Goal: Information Seeking & Learning: Learn about a topic

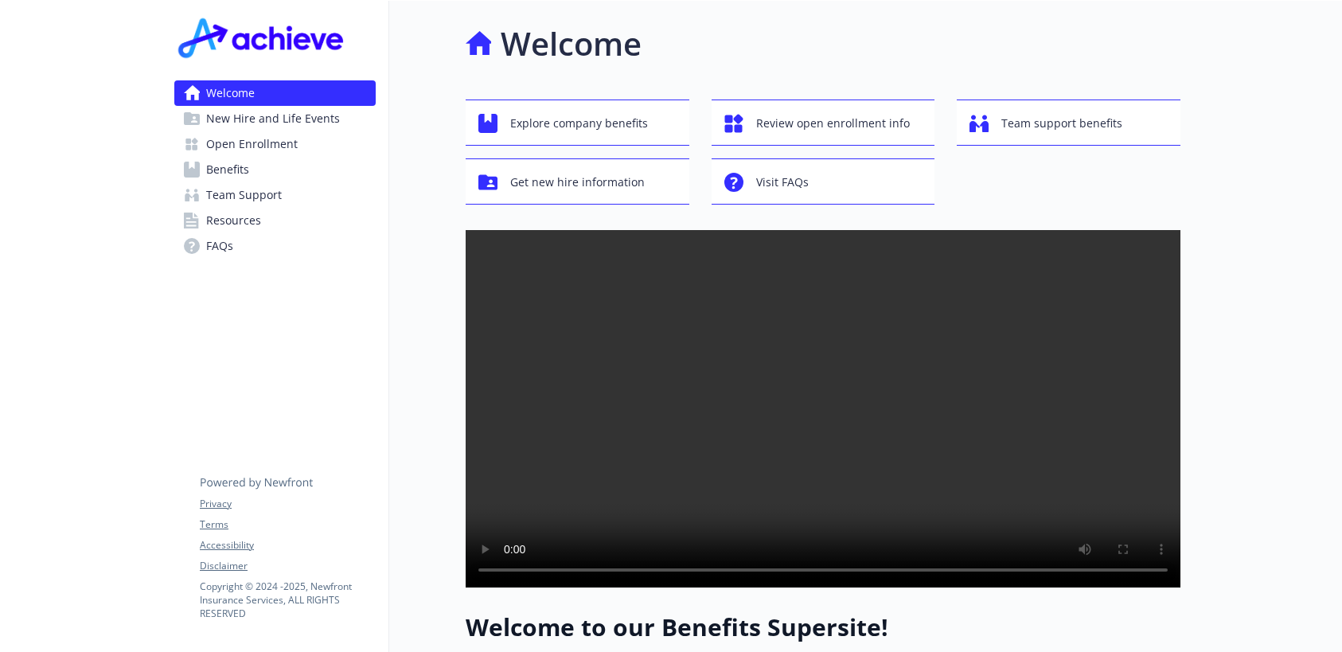
click at [258, 174] on link "Benefits" at bounding box center [274, 169] width 201 height 25
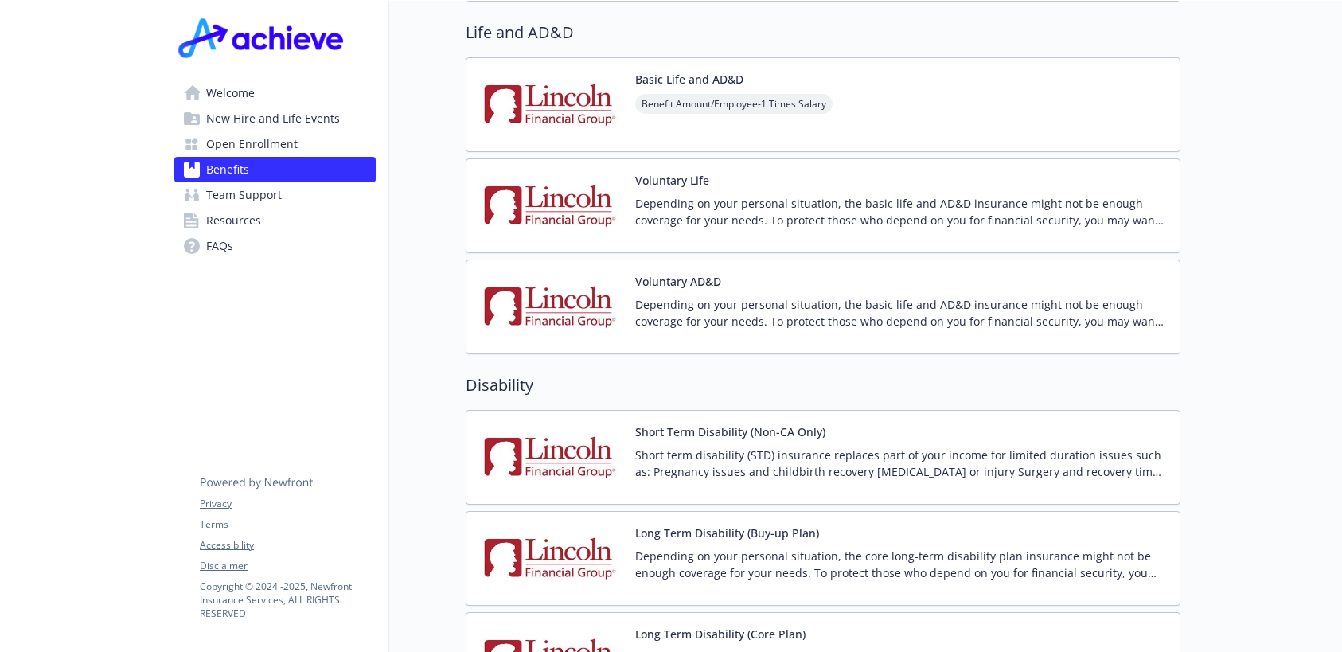
scroll to position [1274, 0]
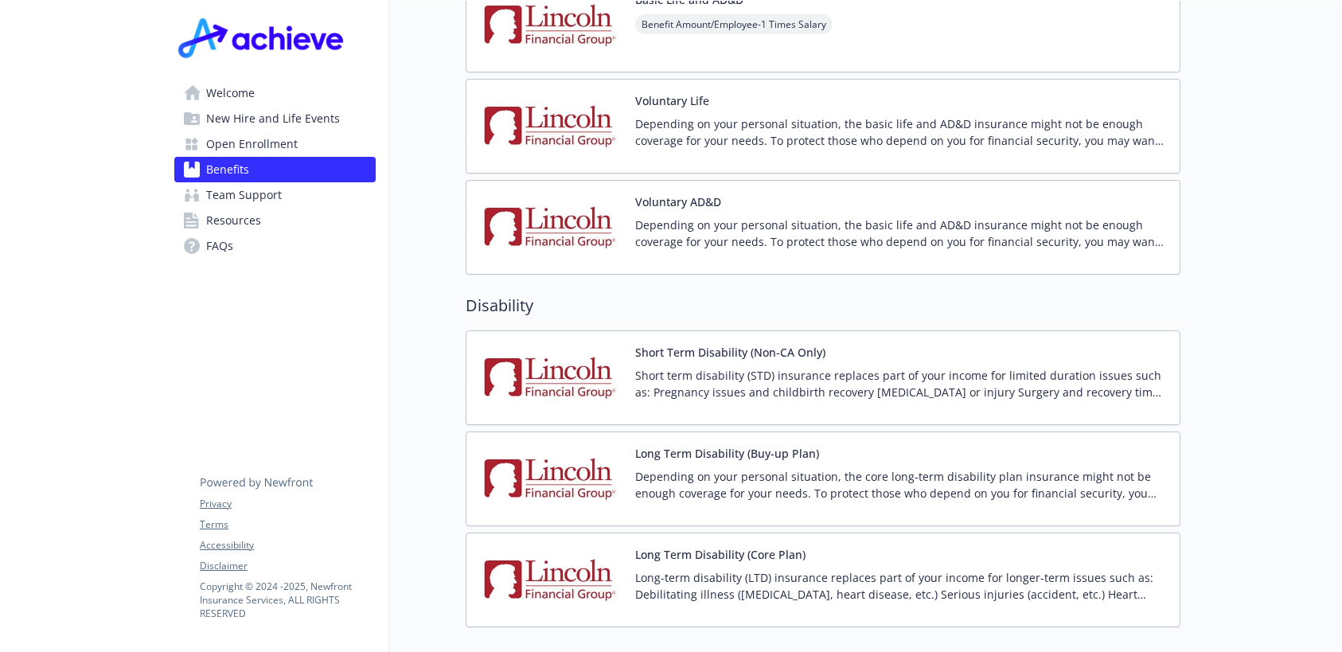
click at [564, 356] on img at bounding box center [550, 378] width 143 height 68
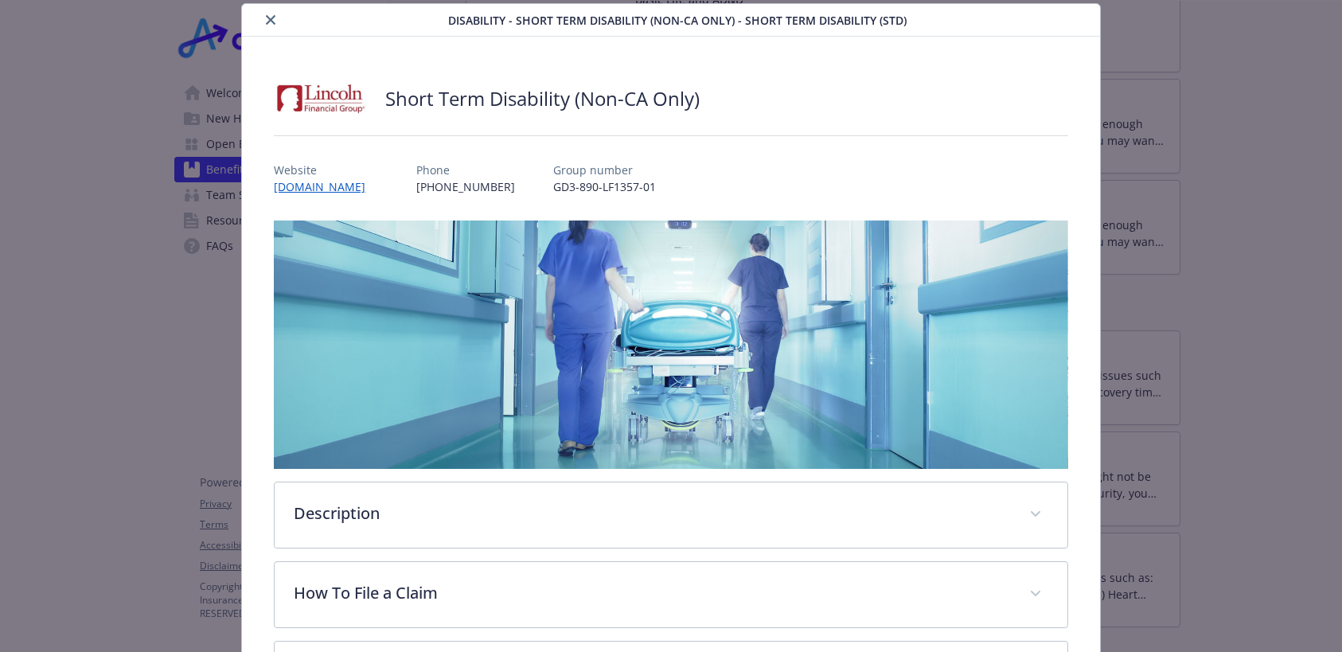
scroll to position [207, 0]
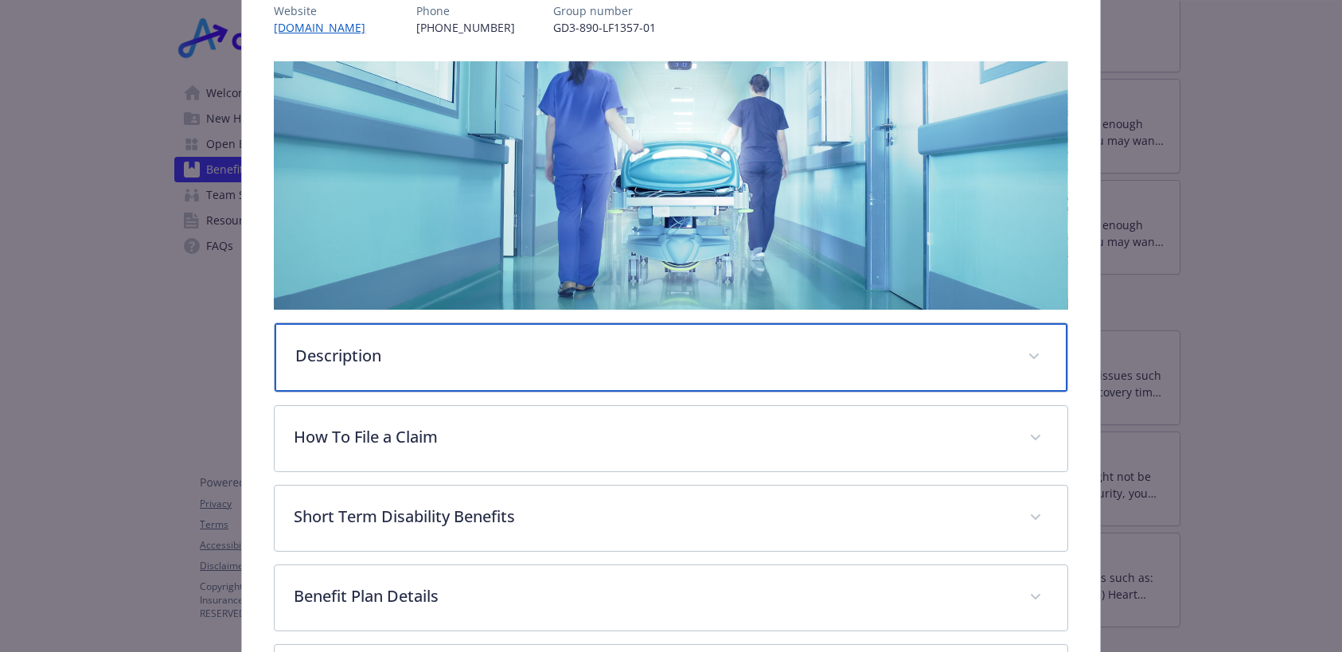
click at [1025, 349] on span "details for plan Disability - Short Term Disability (Non-CA Only) - Short Term …" at bounding box center [1033, 356] width 25 height 25
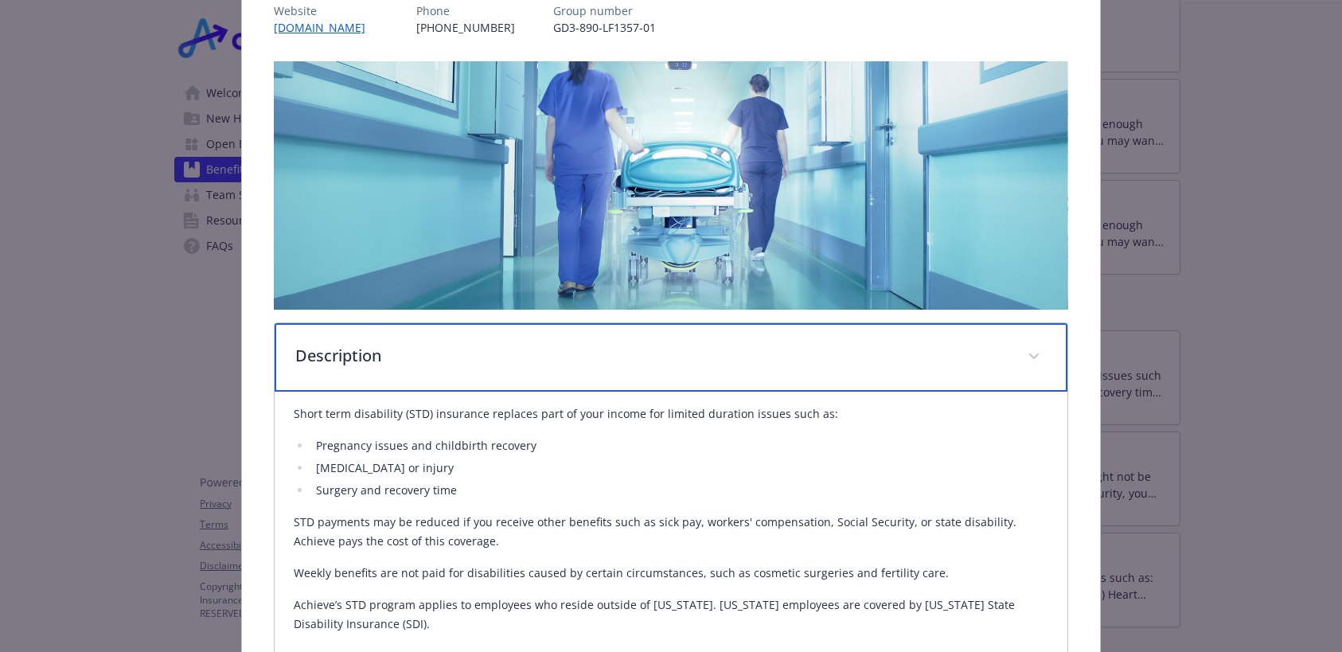
scroll to position [287, 0]
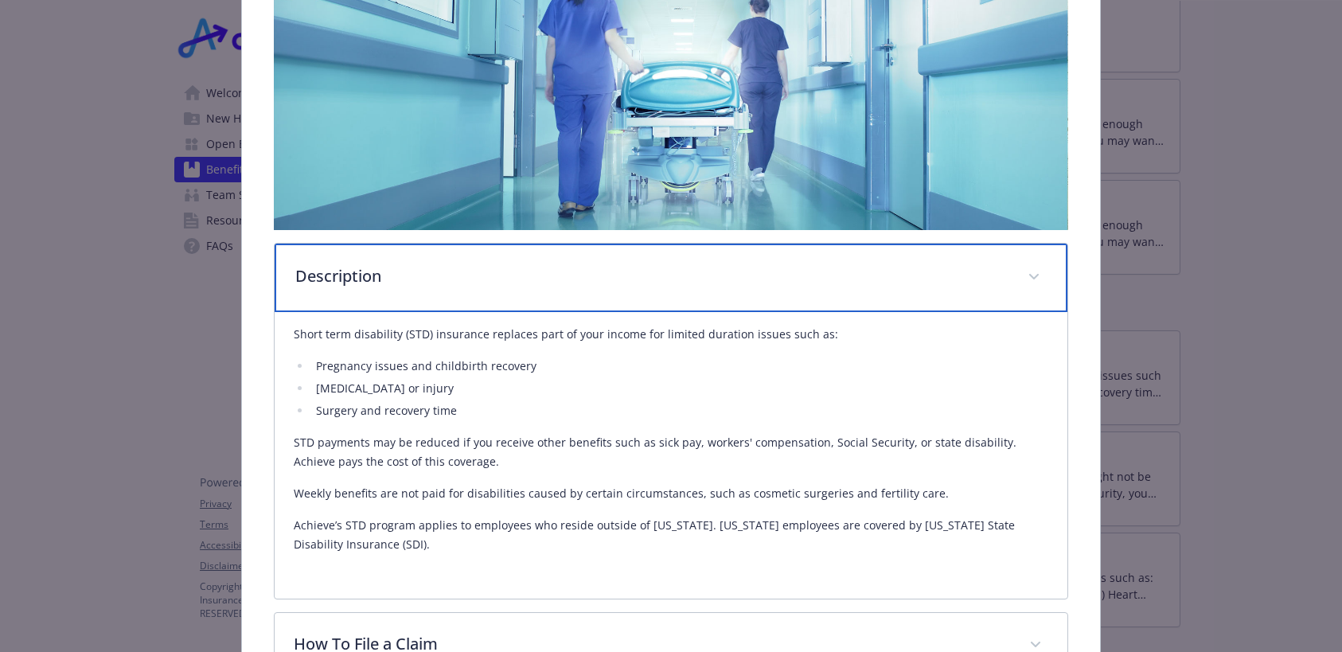
click at [1029, 276] on icon "details for plan Disability - Short Term Disability (Non-CA Only) - Short Term …" at bounding box center [1034, 277] width 10 height 6
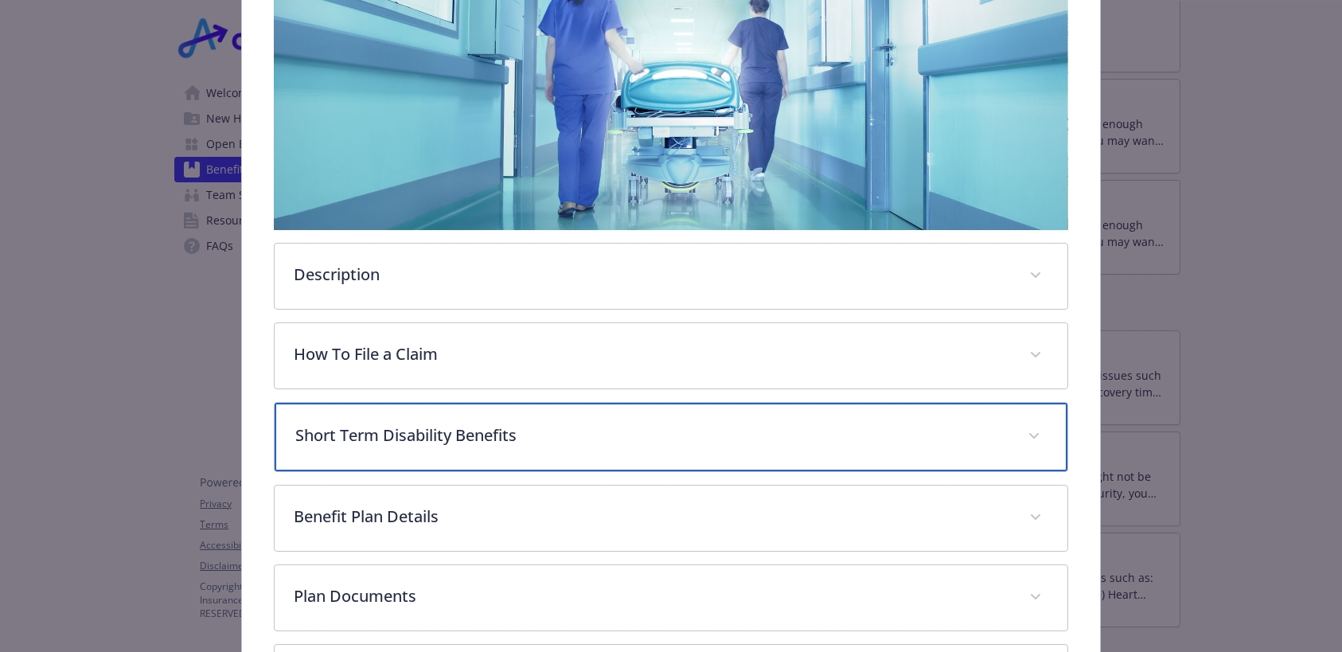
click at [1024, 448] on div "Short Term Disability Benefits" at bounding box center [671, 437] width 792 height 68
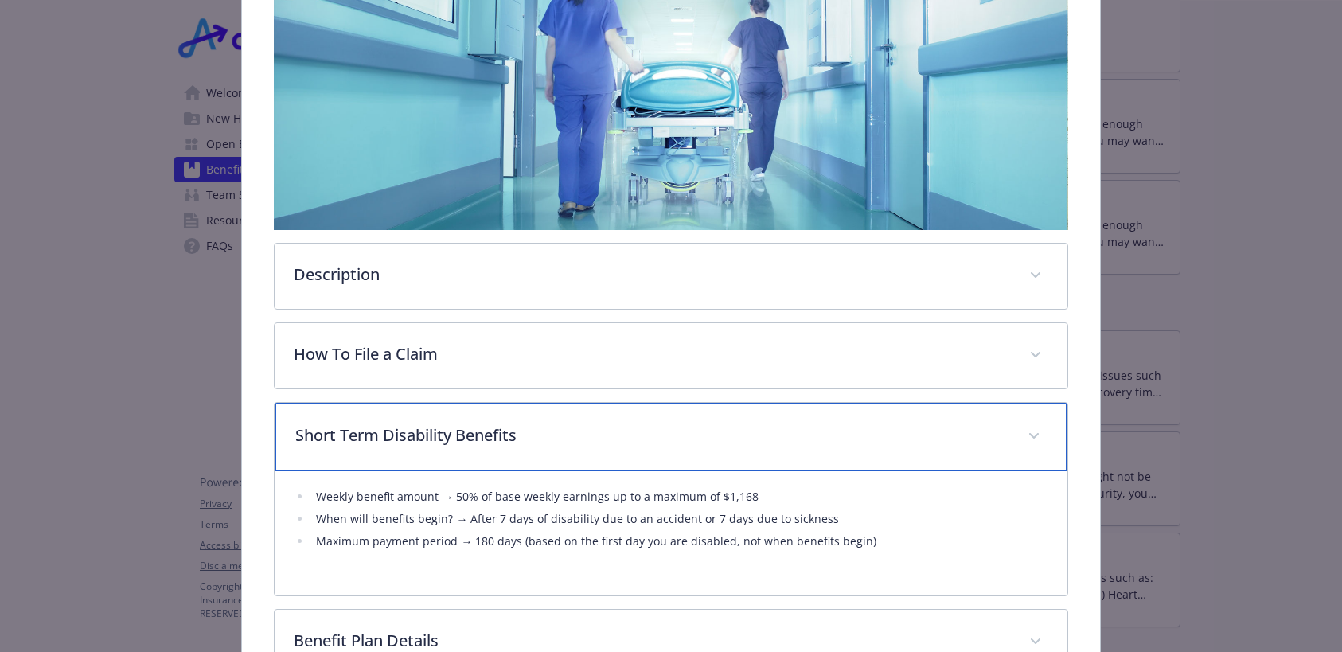
click at [1025, 428] on span "details for plan Disability - Short Term Disability (Non-CA Only) - Short Term …" at bounding box center [1033, 436] width 25 height 25
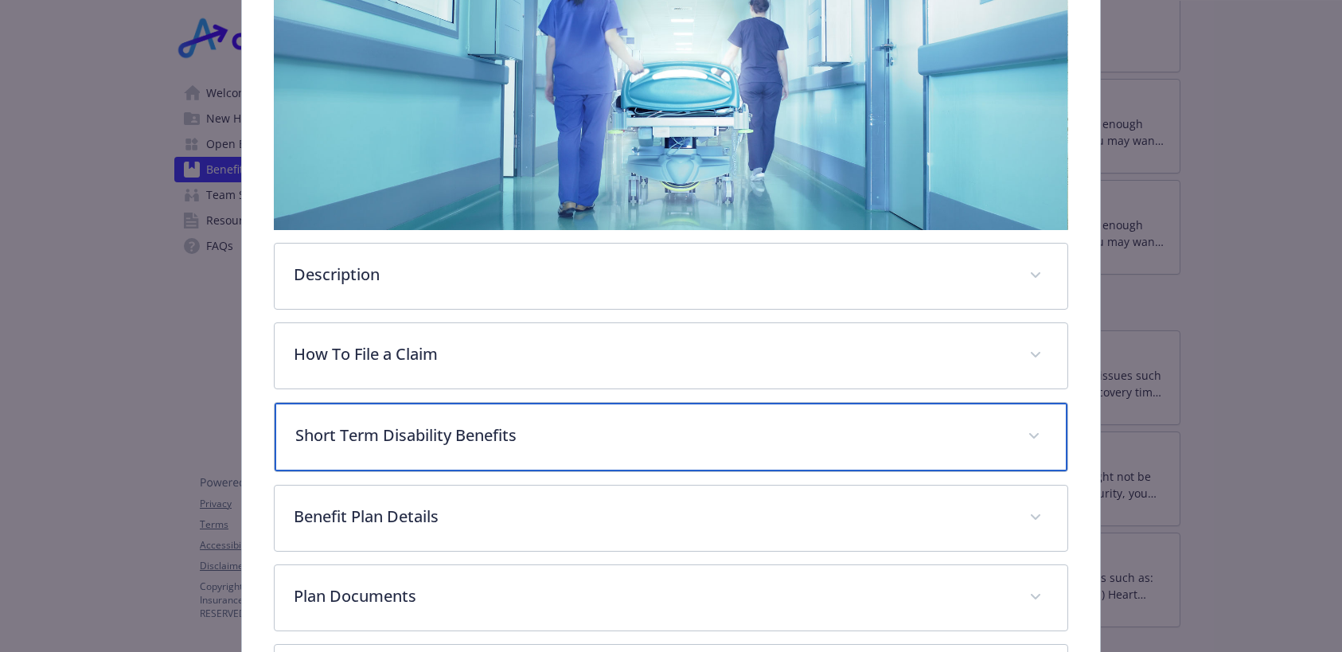
scroll to position [433, 0]
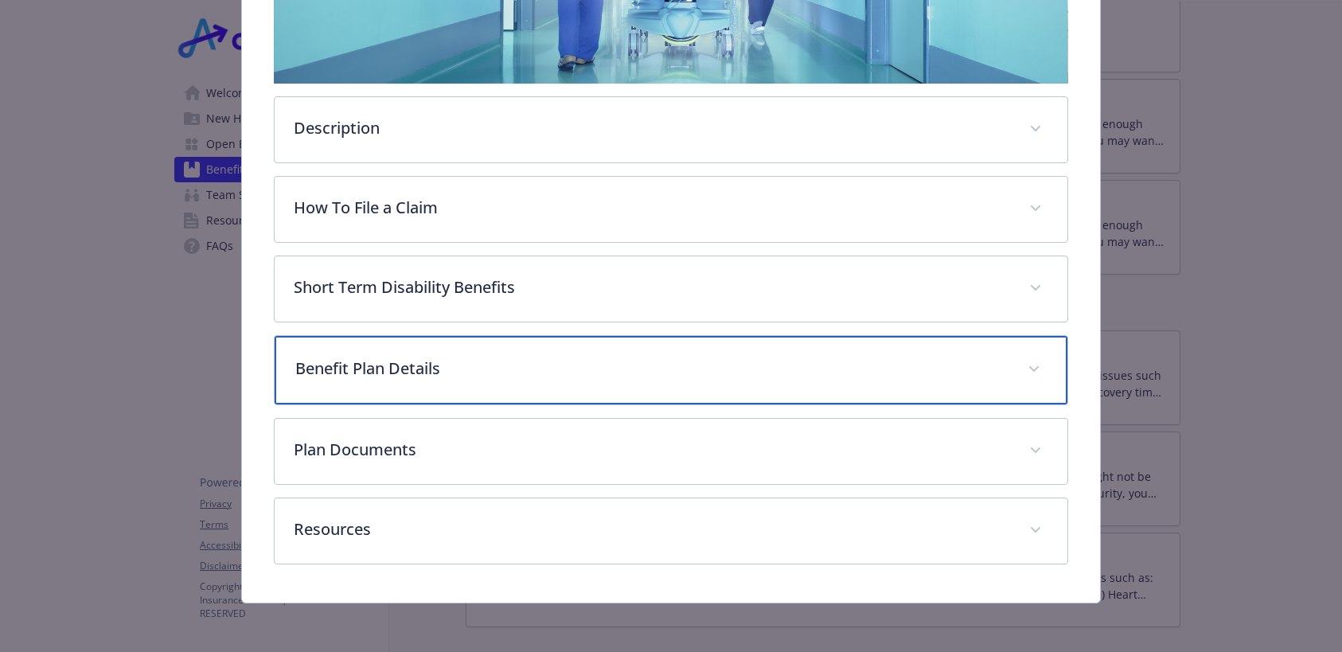
click at [1029, 369] on icon "details for plan Disability - Short Term Disability (Non-CA Only) - Short Term …" at bounding box center [1034, 369] width 10 height 6
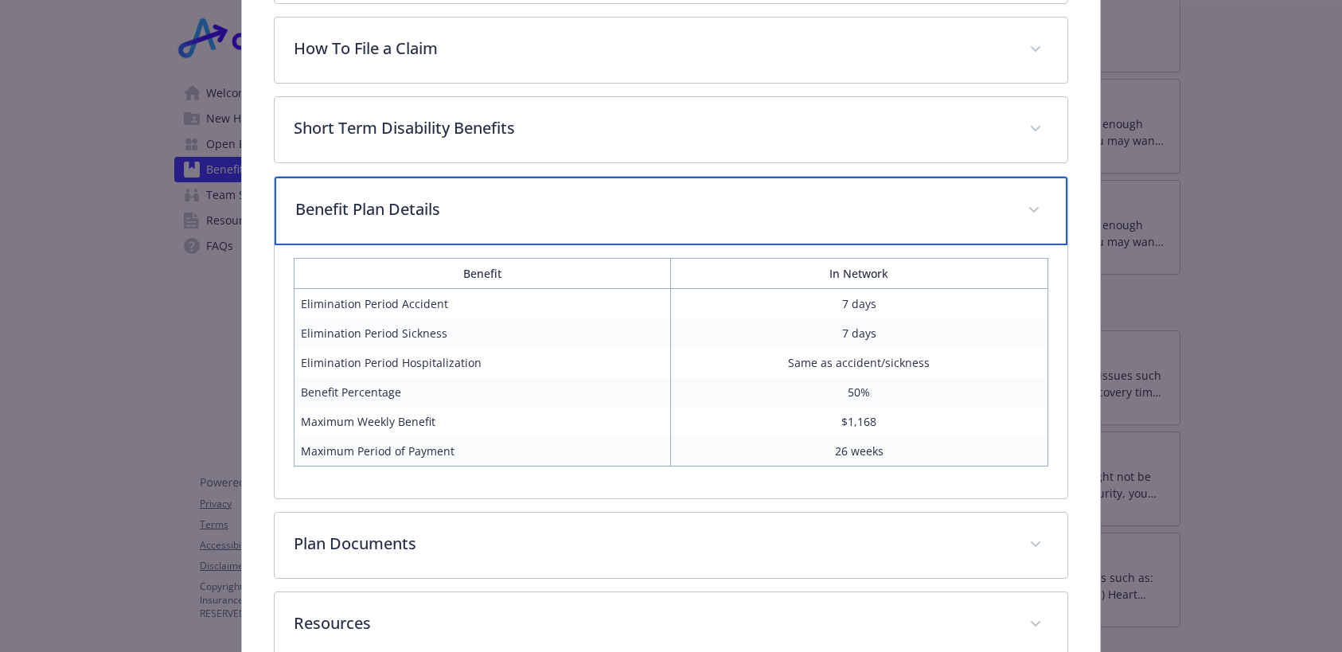
scroll to position [686, 0]
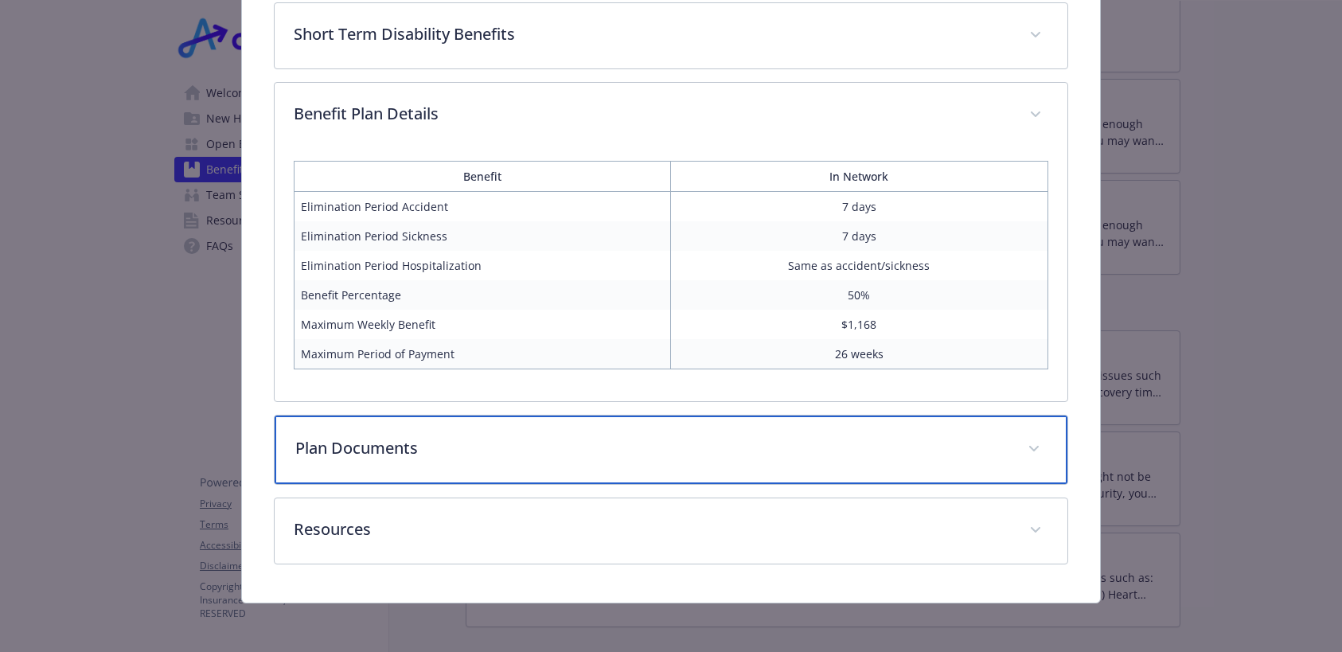
click at [1029, 446] on icon "details for plan Disability - Short Term Disability (Non-CA Only) - Short Term …" at bounding box center [1034, 449] width 10 height 6
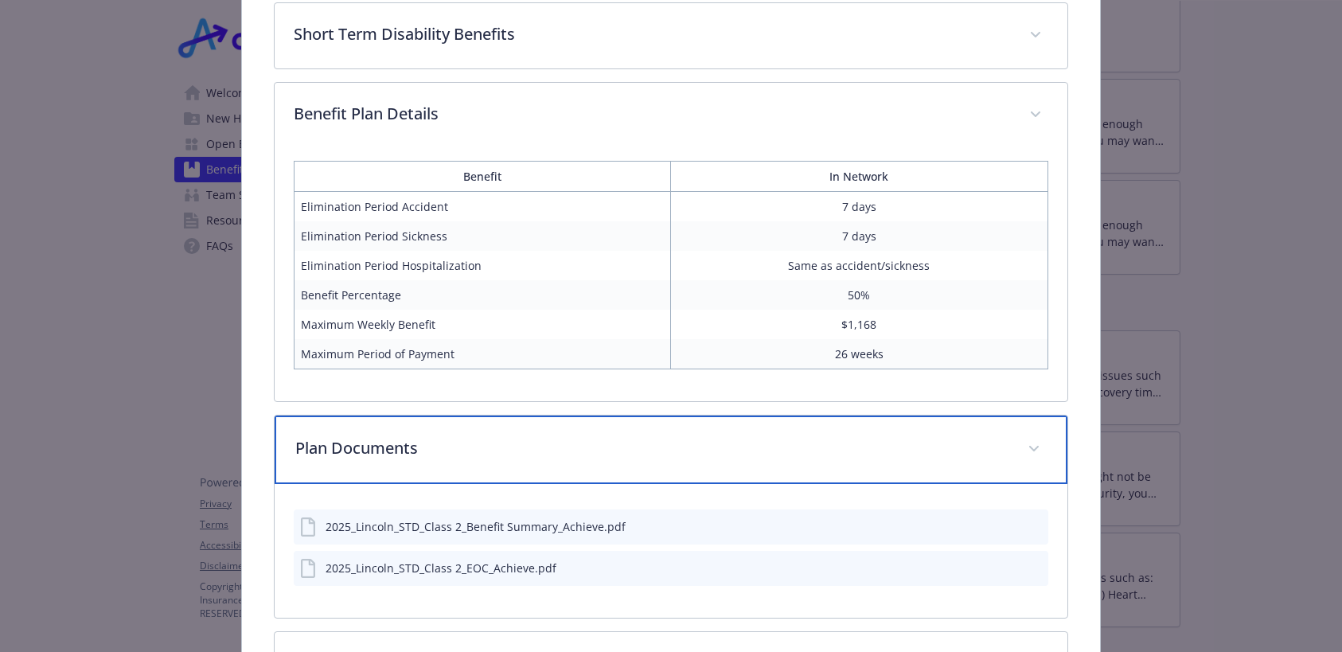
click at [1029, 446] on icon "details for plan Disability - Short Term Disability (Non-CA Only) - Short Term …" at bounding box center [1034, 449] width 10 height 6
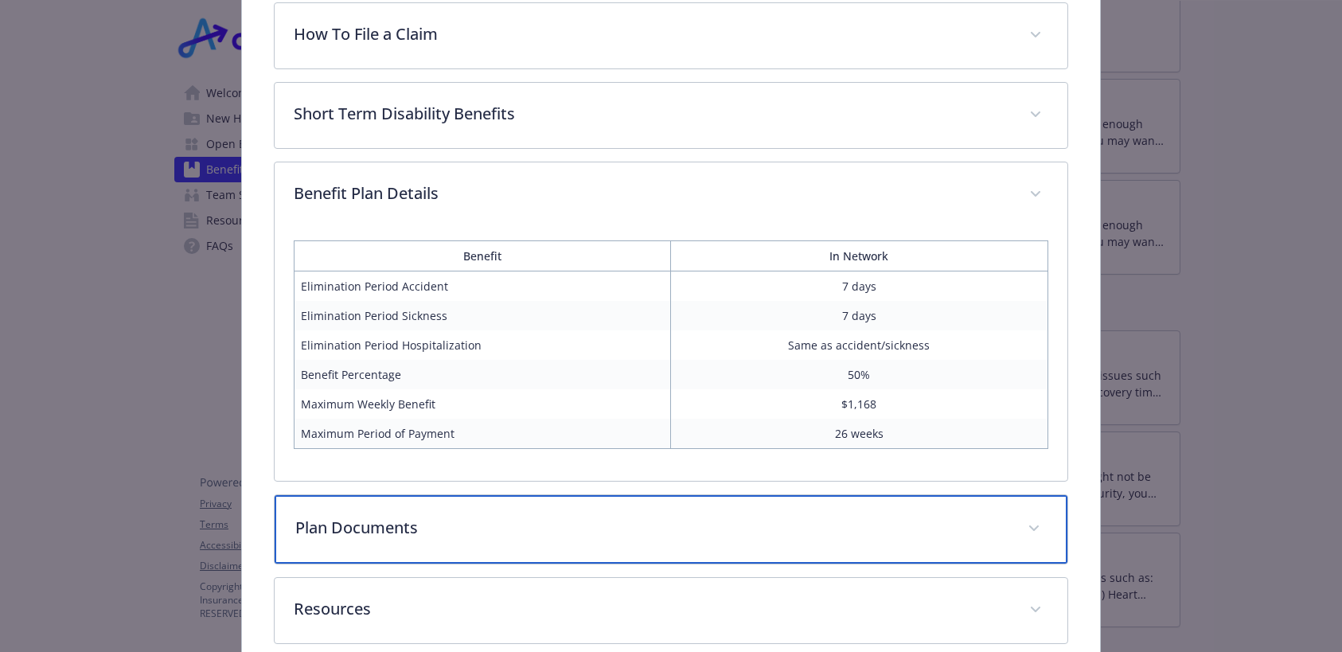
scroll to position [527, 0]
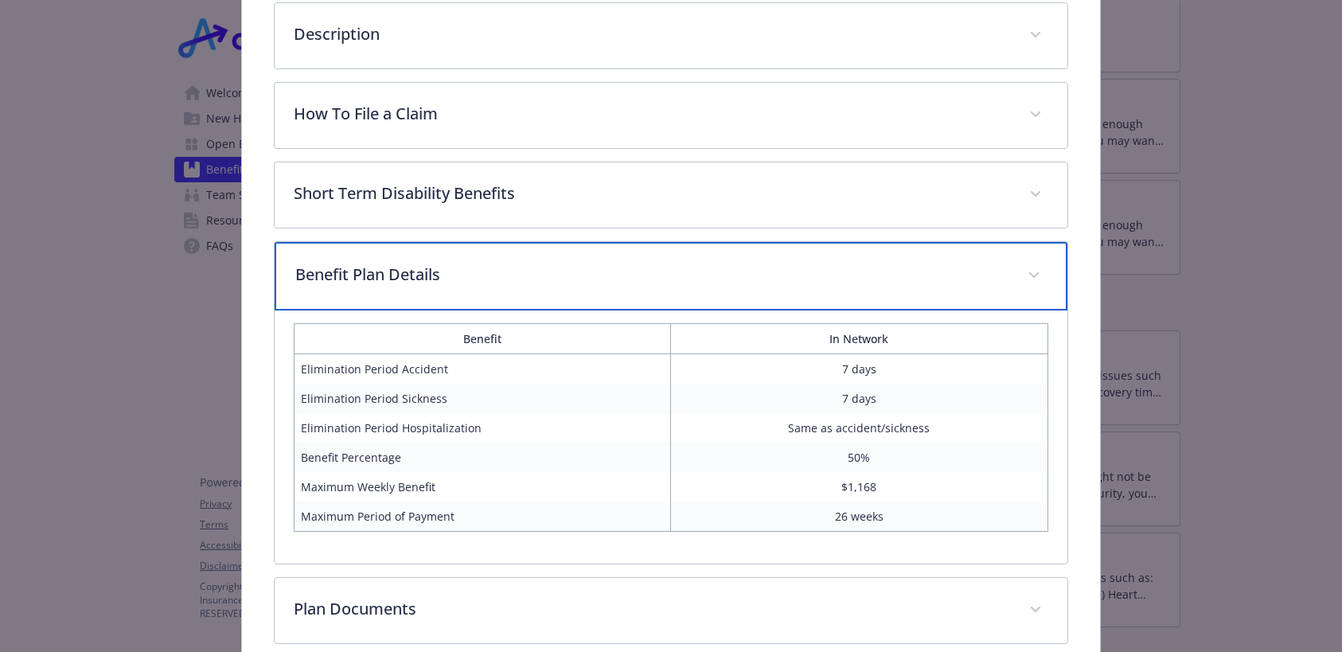
click at [1028, 266] on span "details for plan Disability - Short Term Disability (Non-CA Only) - Short Term …" at bounding box center [1033, 275] width 25 height 25
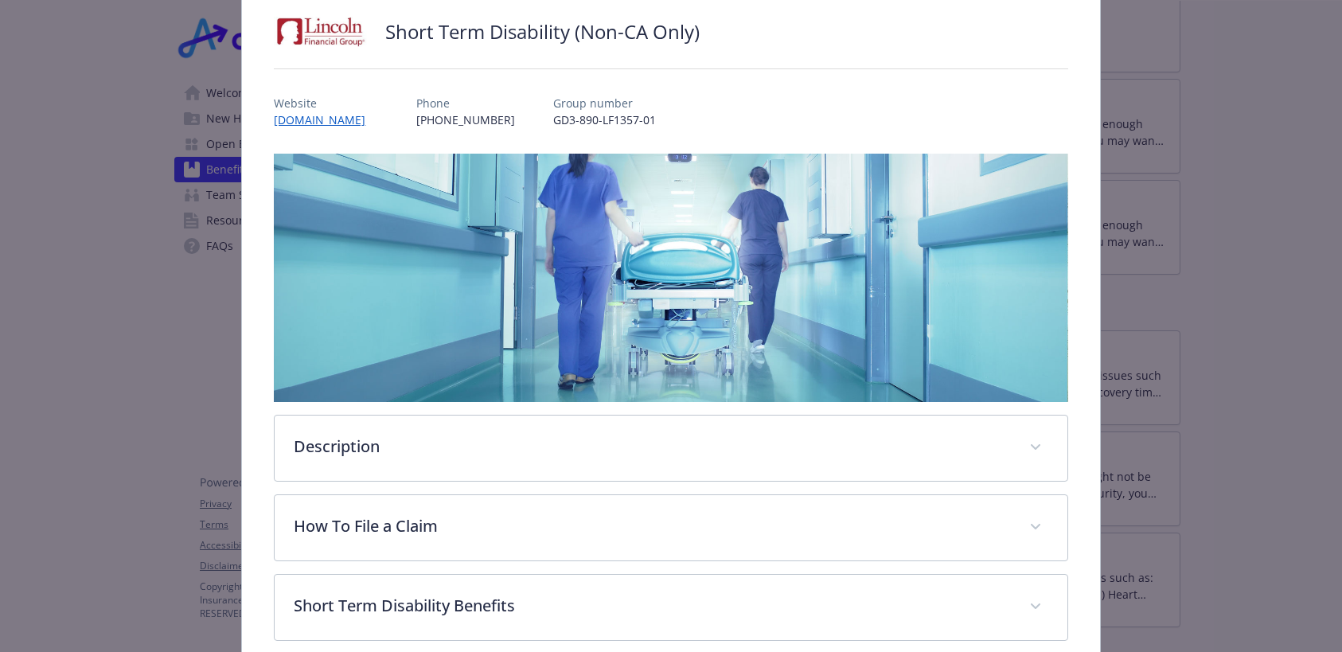
scroll to position [0, 0]
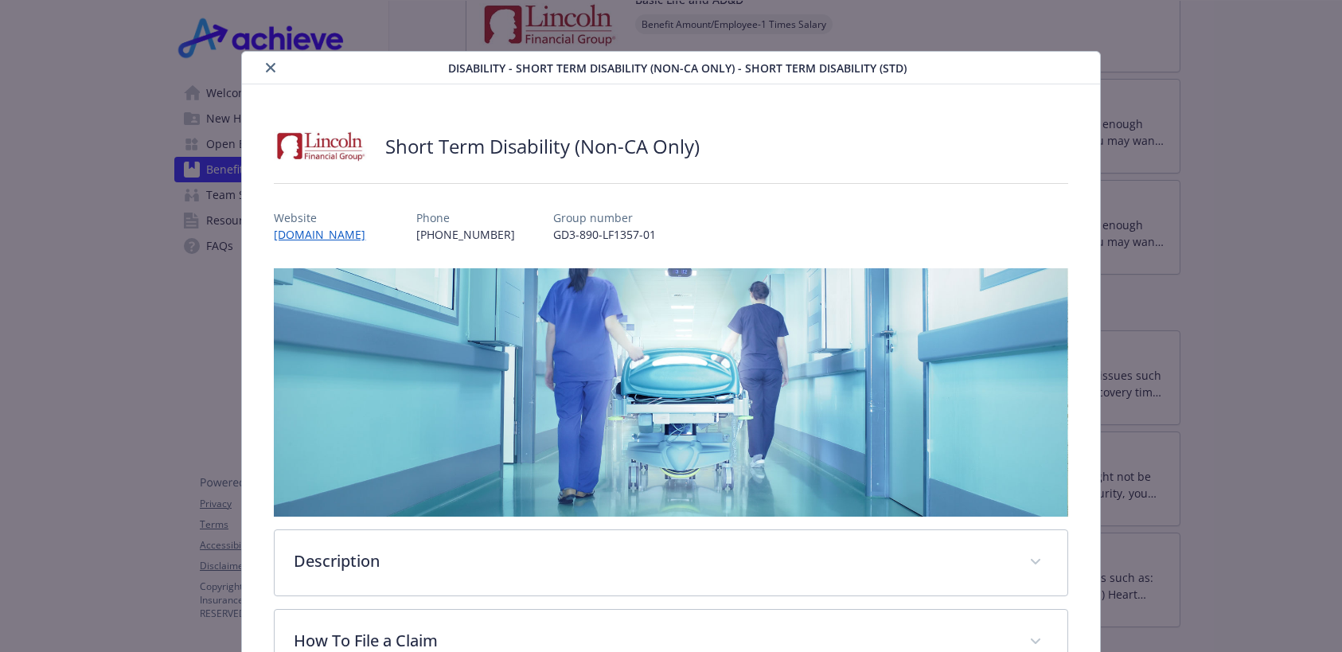
click at [266, 61] on button "close" at bounding box center [270, 67] width 19 height 19
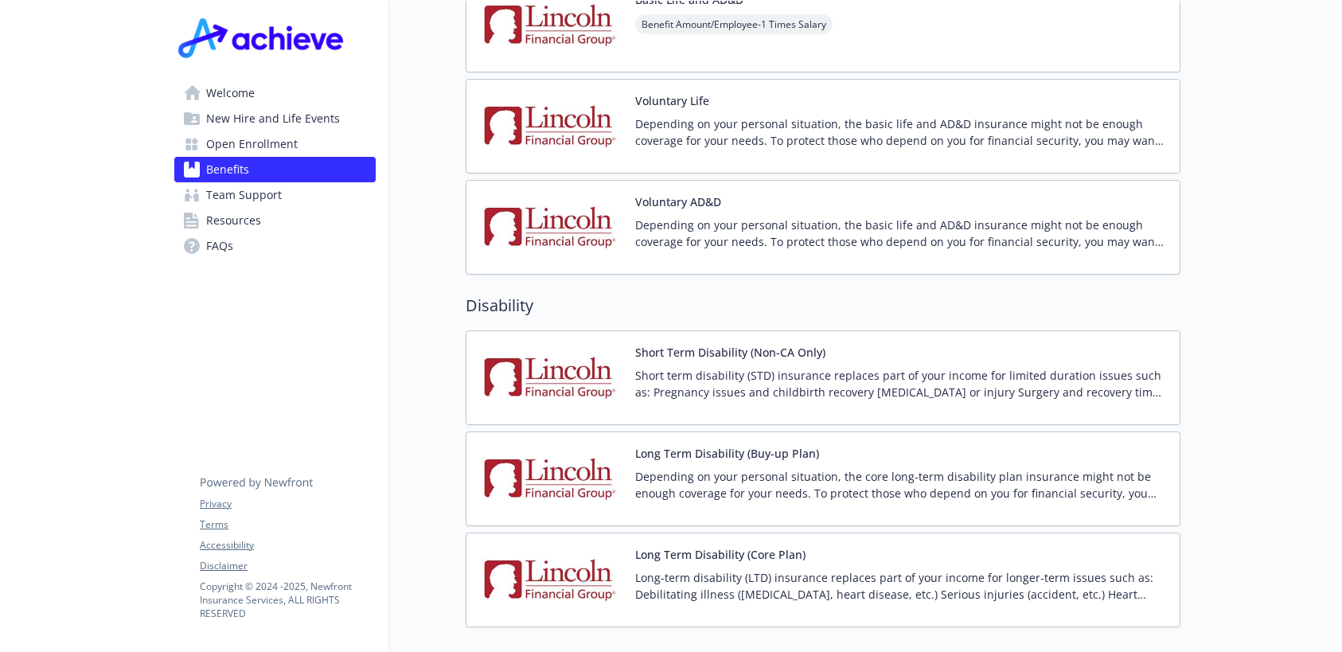
click at [667, 569] on p "Long-term disability (LTD) insurance replaces part of your income for longer-te…" at bounding box center [901, 585] width 532 height 33
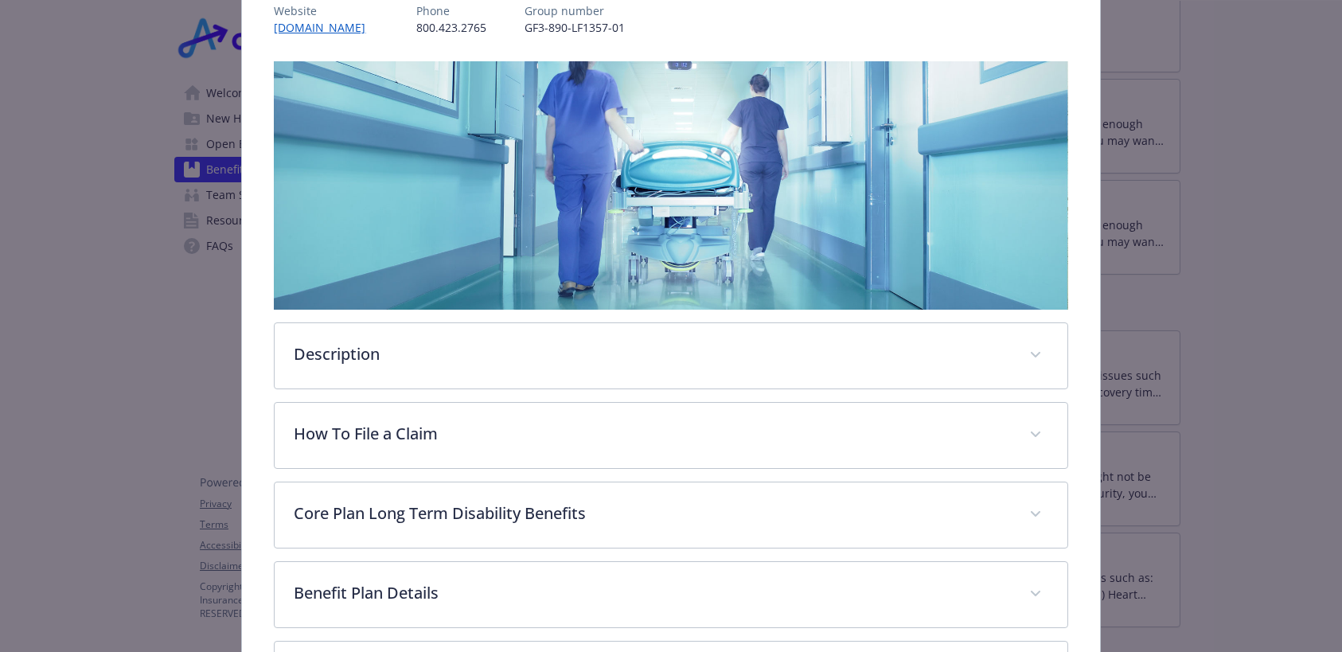
scroll to position [366, 0]
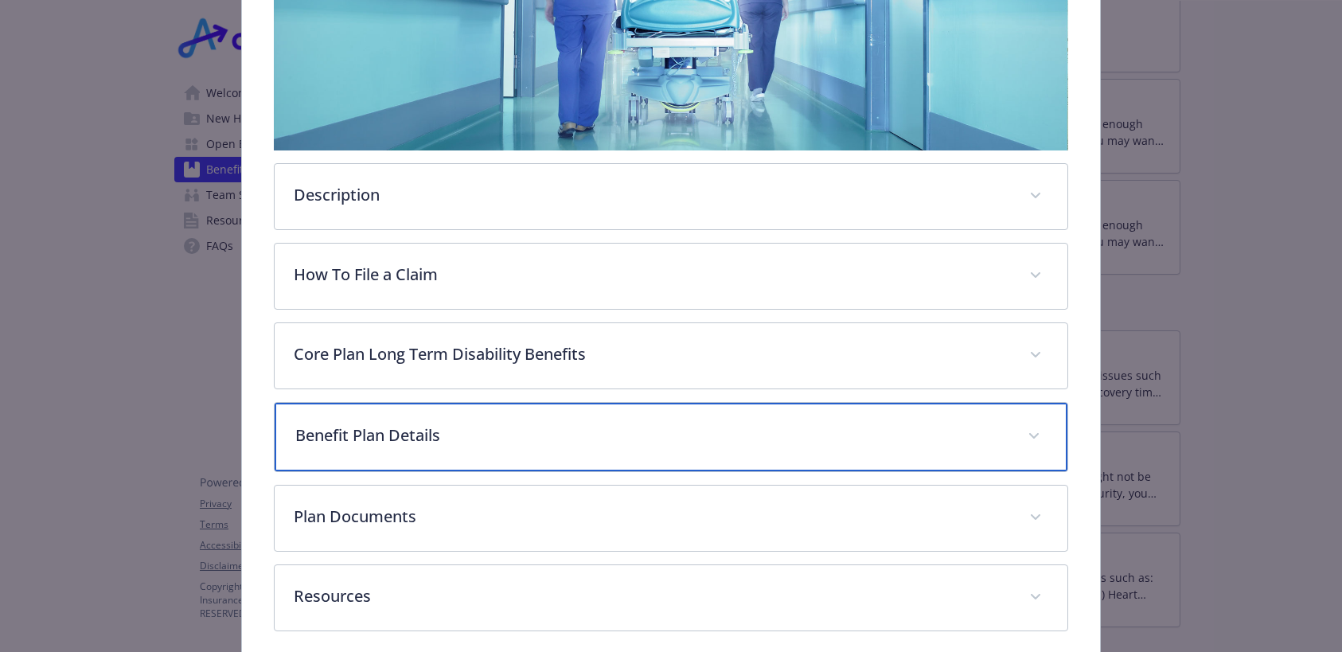
click at [1031, 429] on span "details for plan Disability - Long Term Disability (Core Plan) - Long Term Disa…" at bounding box center [1033, 436] width 25 height 25
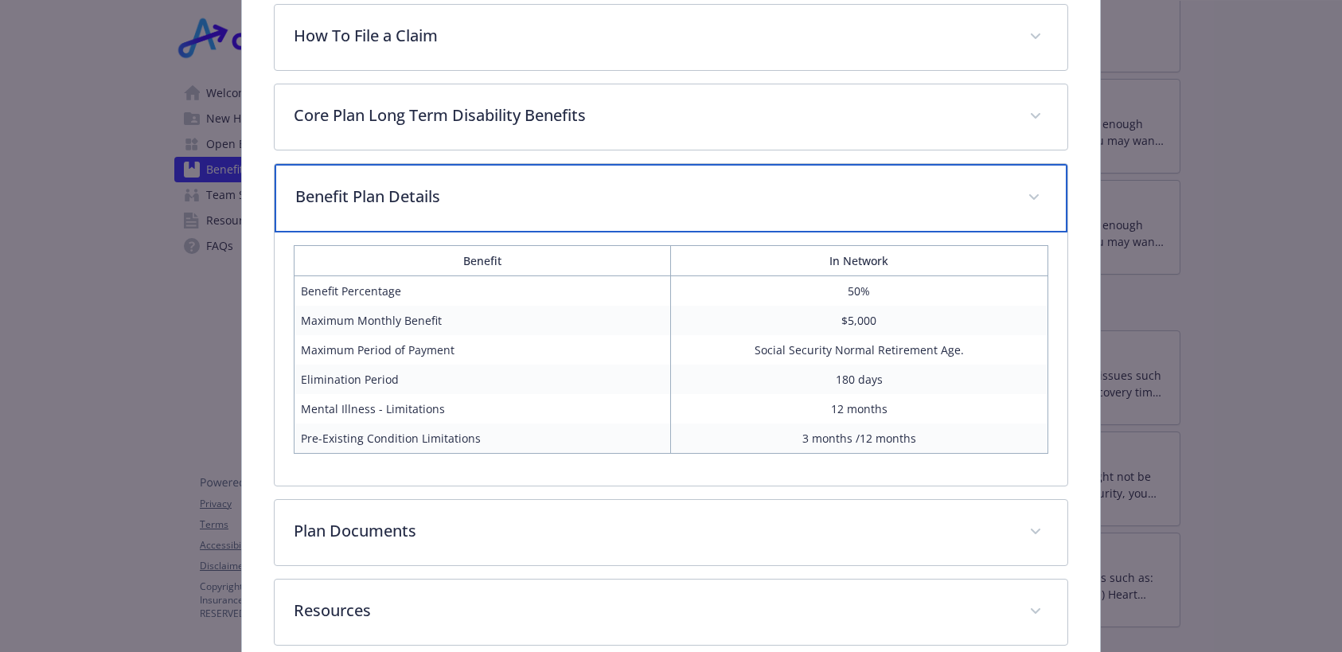
scroll to position [446, 0]
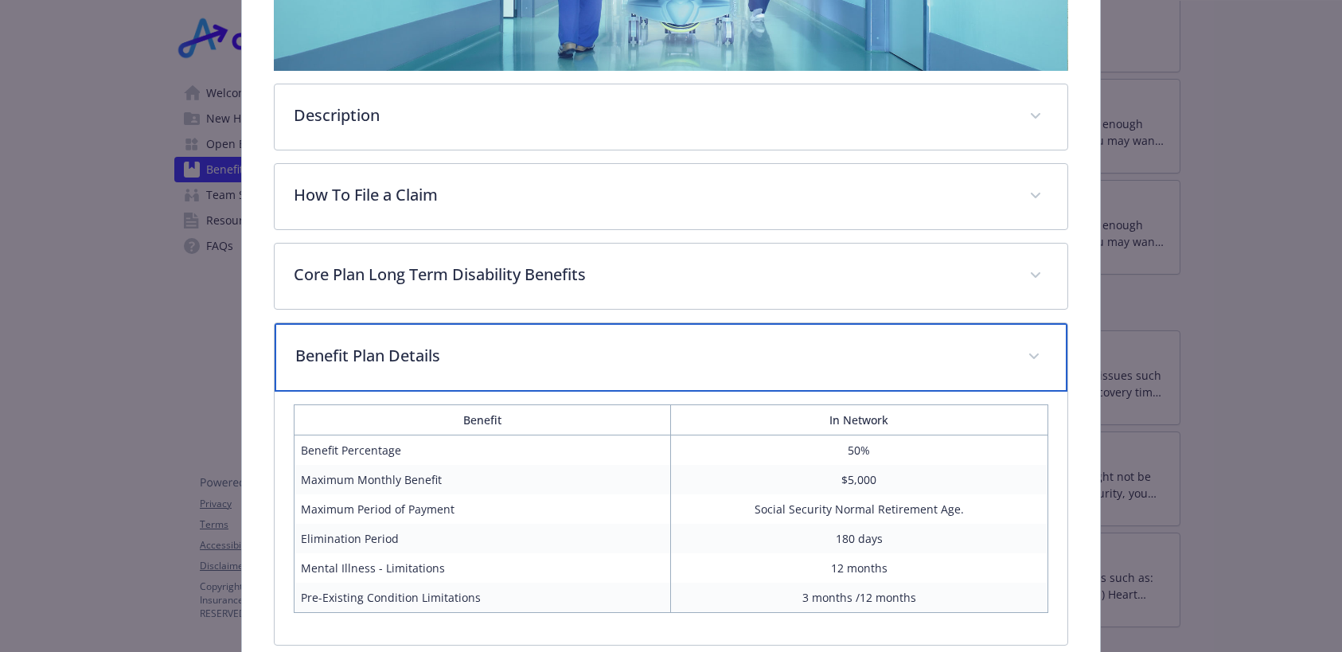
click at [1022, 350] on span "details for plan Disability - Long Term Disability (Core Plan) - Long Term Disa…" at bounding box center [1033, 356] width 25 height 25
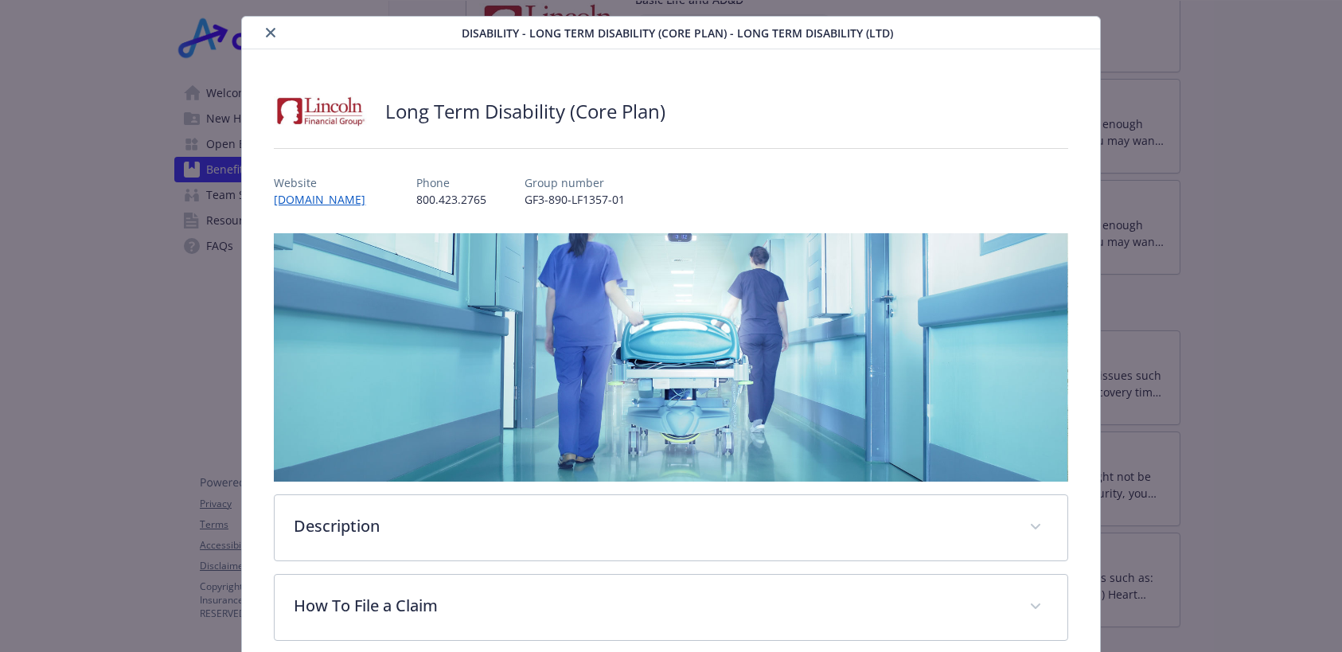
scroll to position [0, 0]
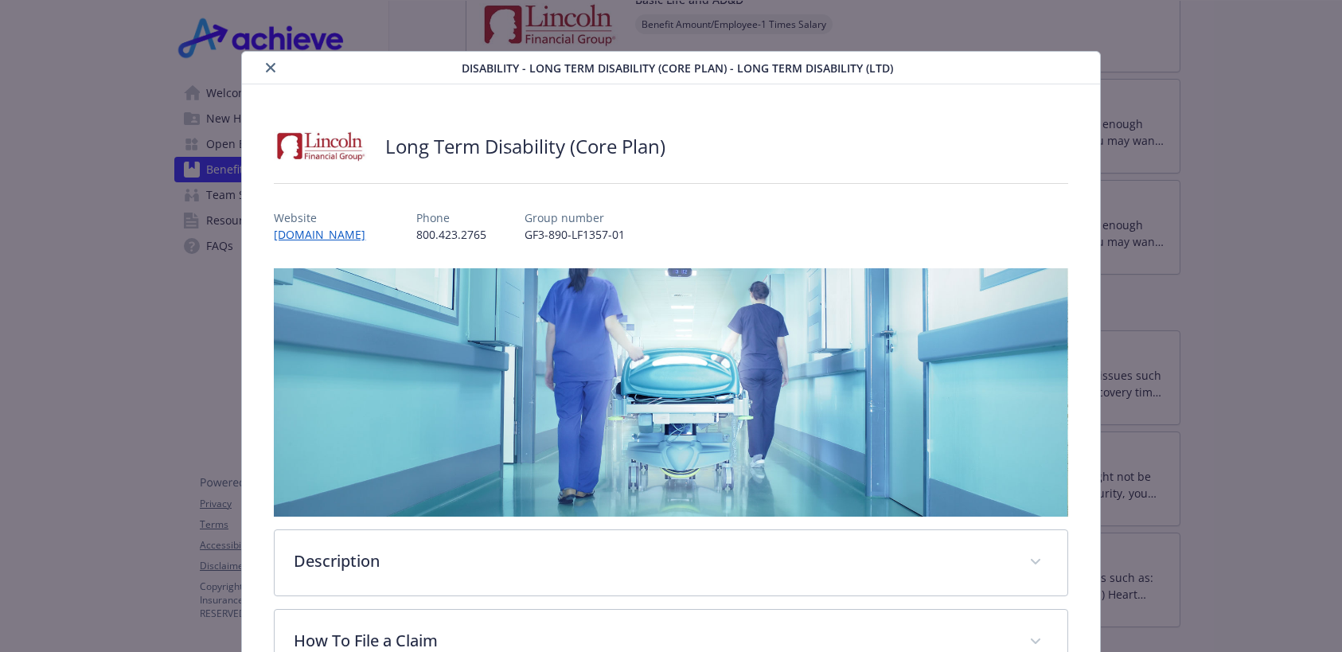
click at [263, 70] on button "close" at bounding box center [270, 67] width 19 height 19
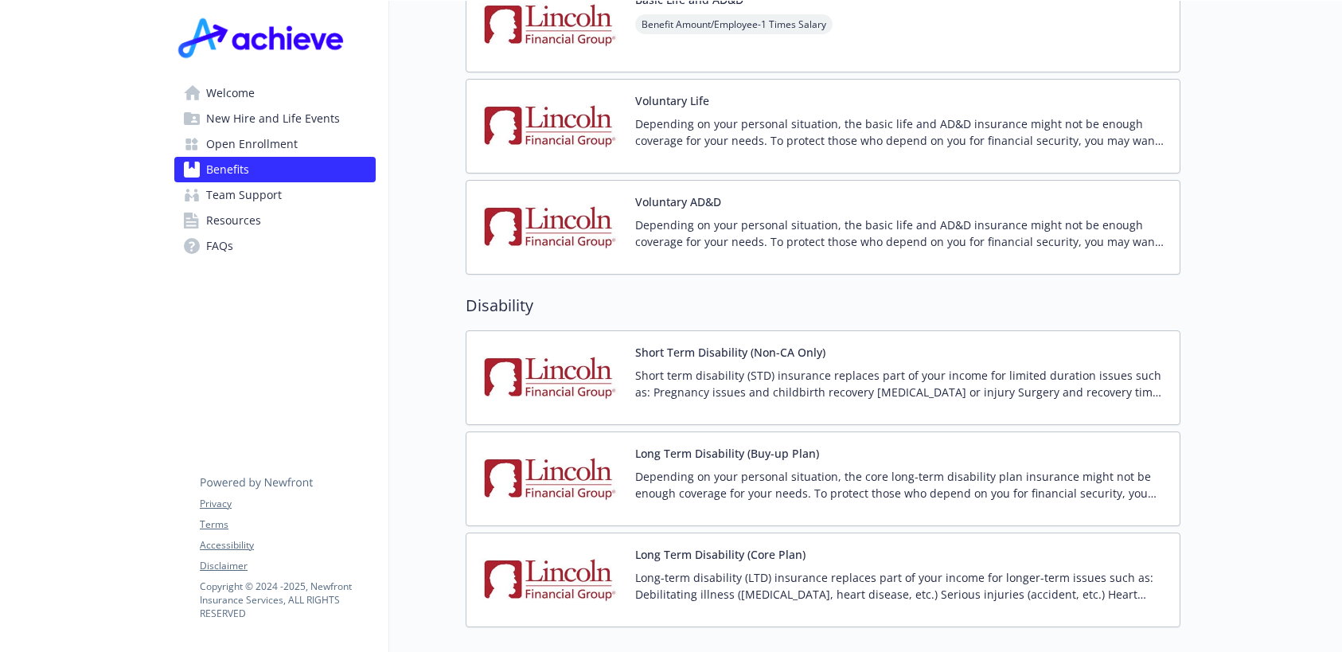
scroll to position [1194, 0]
